Goal: Transaction & Acquisition: Book appointment/travel/reservation

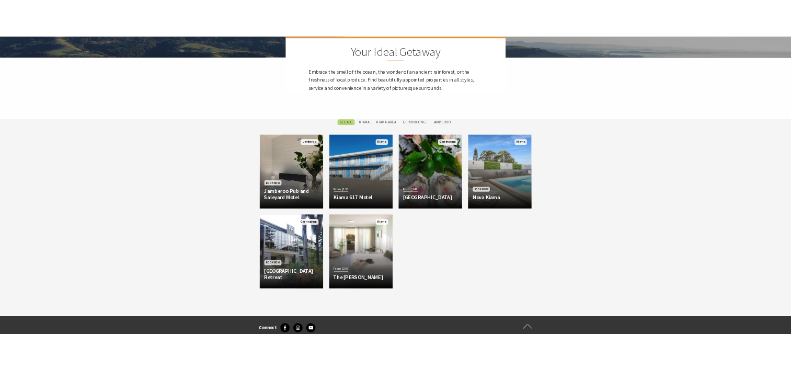
scroll to position [470, 0]
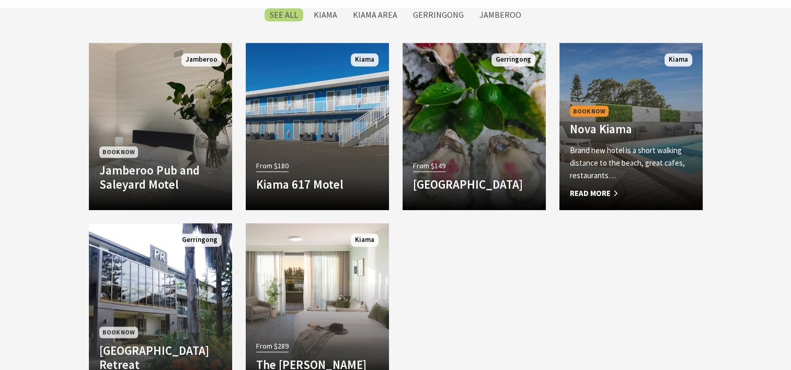
click at [614, 134] on h4 "Nova Kiama" at bounding box center [631, 129] width 122 height 15
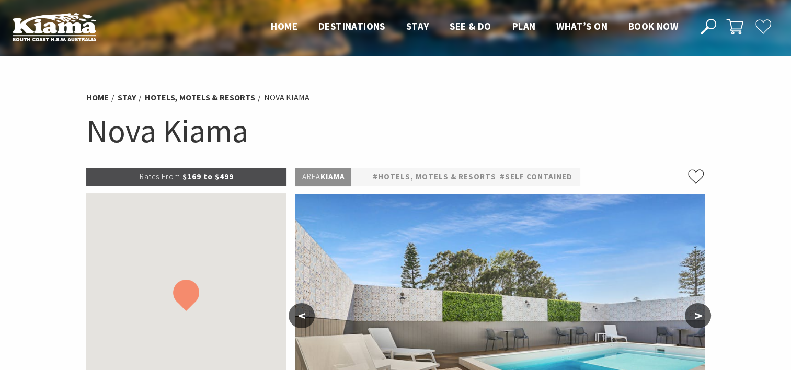
select select "3"
select select "2"
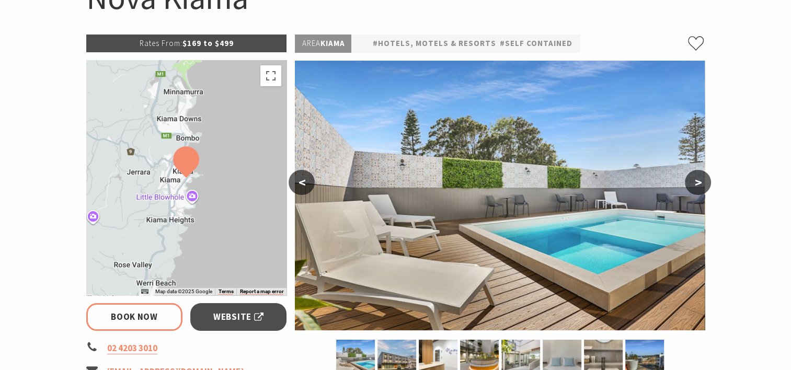
scroll to position [157, 0]
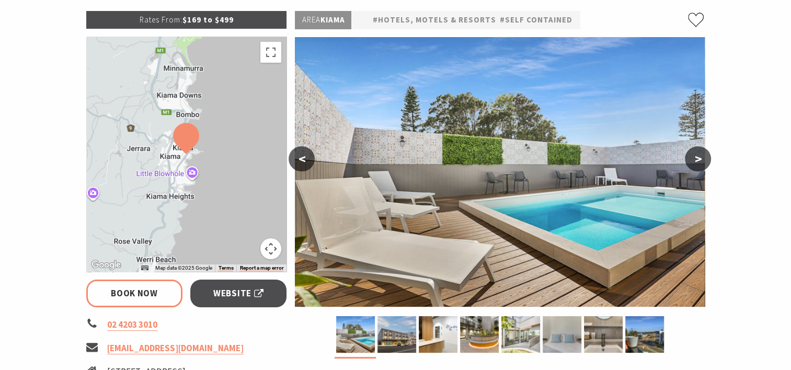
click at [696, 159] on button ">" at bounding box center [698, 158] width 26 height 25
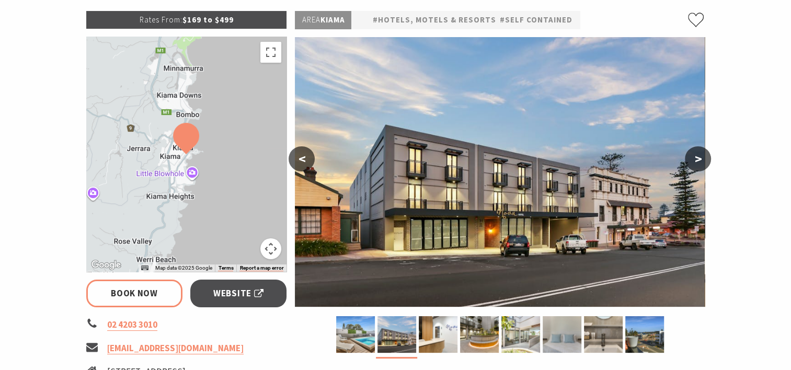
click at [696, 159] on button ">" at bounding box center [698, 158] width 26 height 25
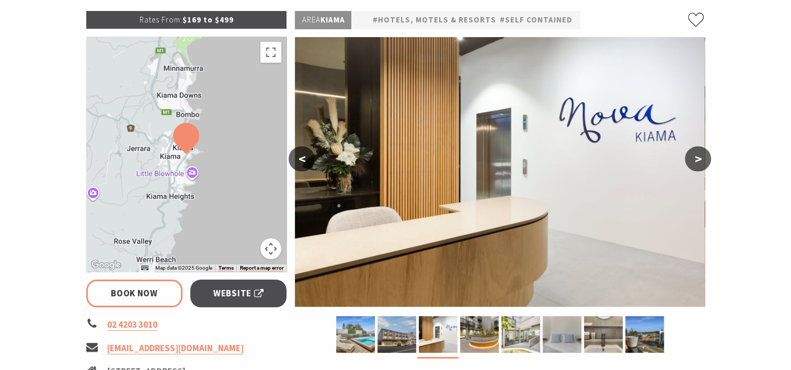
click at [696, 159] on button ">" at bounding box center [698, 158] width 26 height 25
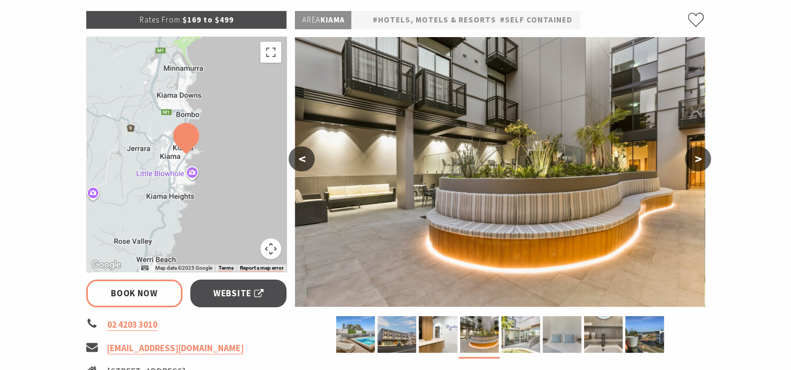
click at [696, 159] on button ">" at bounding box center [698, 158] width 26 height 25
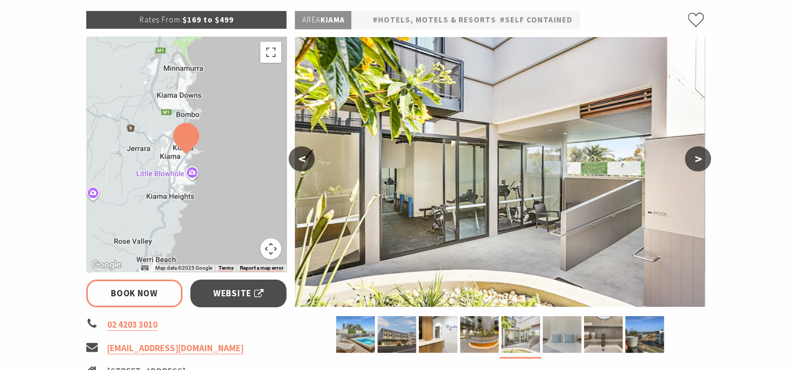
click at [696, 159] on button ">" at bounding box center [698, 158] width 26 height 25
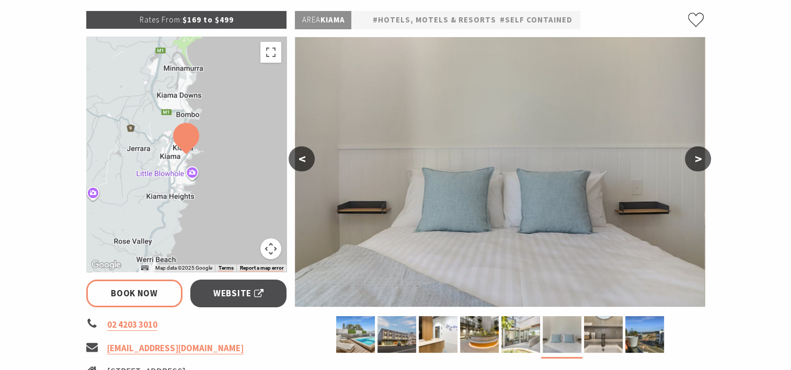
click at [696, 159] on button ">" at bounding box center [698, 158] width 26 height 25
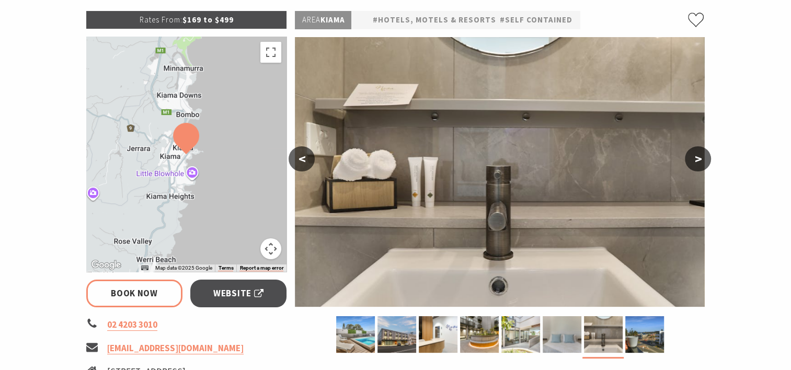
click at [696, 159] on button ">" at bounding box center [698, 158] width 26 height 25
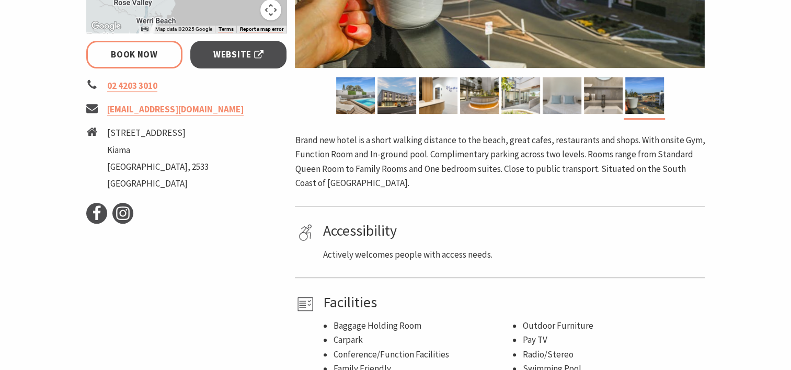
scroll to position [418, 0]
